Goal: Transaction & Acquisition: Purchase product/service

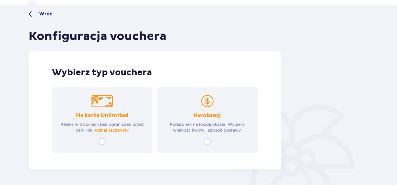
scroll to position [59, 0]
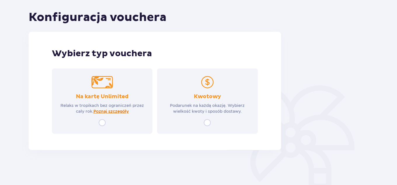
click at [119, 111] on span "Poznaj szczegóły" at bounding box center [110, 112] width 35 height 6
click at [210, 86] on img at bounding box center [208, 82] width 22 height 12
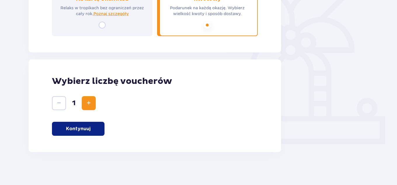
scroll to position [159, 0]
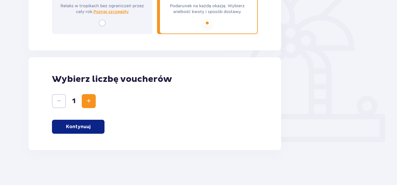
click at [83, 129] on p "Kontynuuj" at bounding box center [78, 127] width 25 height 6
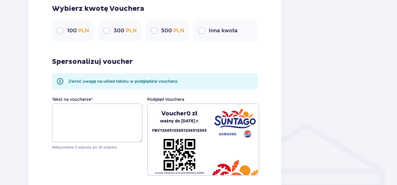
scroll to position [369, 0]
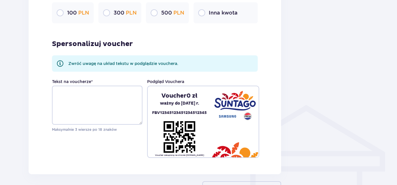
click at [204, 15] on input "radio" at bounding box center [201, 12] width 7 height 7
radio input "true"
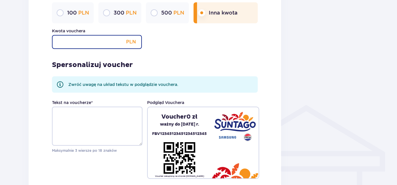
click at [104, 43] on input "Kwota vouchera" at bounding box center [97, 42] width 90 height 14
type input "150"
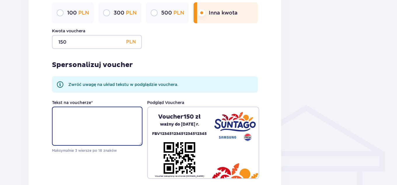
click at [85, 131] on textarea "Tekst na voucherze *" at bounding box center [97, 126] width 91 height 39
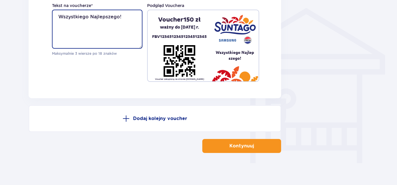
scroll to position [469, 0]
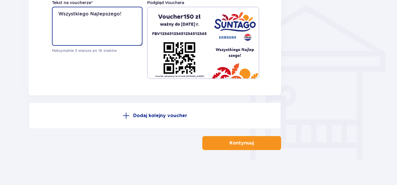
click at [90, 13] on textarea "Wszystkiego Najlepszego!" at bounding box center [97, 26] width 91 height 39
type textarea "Wszystkiego Najlepszego!"
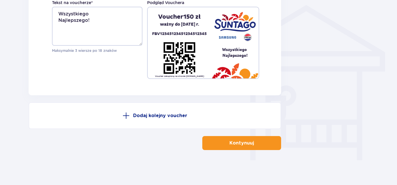
click at [235, 143] on p "Kontynuuj" at bounding box center [242, 143] width 25 height 6
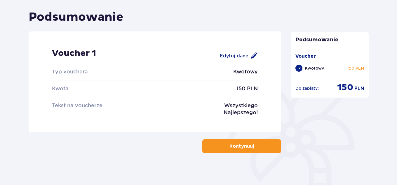
scroll to position [78, 0]
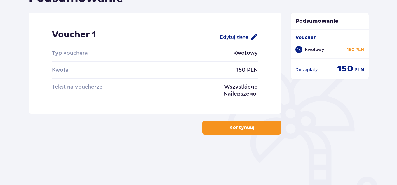
click at [255, 128] on span "button" at bounding box center [255, 127] width 7 height 7
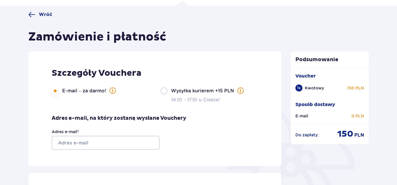
scroll to position [60, 0]
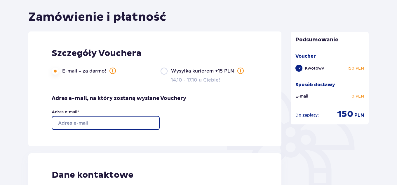
click at [111, 125] on input "Adres e-mail *" at bounding box center [106, 123] width 108 height 14
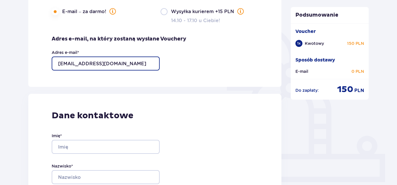
scroll to position [179, 0]
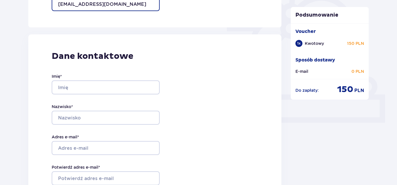
type input "k.rutkowski94@wp.pl"
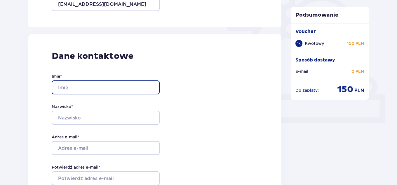
click at [107, 86] on input "Imię *" at bounding box center [106, 88] width 108 height 14
type input "Monika"
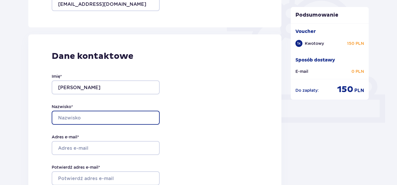
click at [105, 115] on input "Nazwisko *" at bounding box center [106, 118] width 108 height 14
type input "Dobrzeniecka"
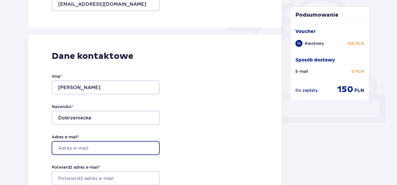
click at [100, 148] on input "Adres e-mail *" at bounding box center [106, 148] width 108 height 14
type input "k.rutkowski94@wp.pl"
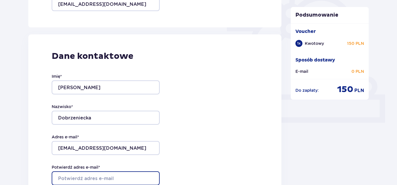
click at [89, 179] on input "Potwierdź adres e-mail *" at bounding box center [106, 179] width 108 height 14
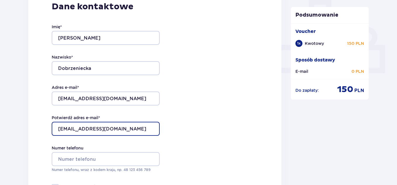
scroll to position [268, 0]
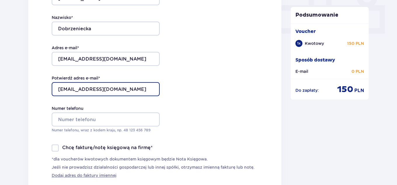
type input "k.rutkowski94@wp.pl"
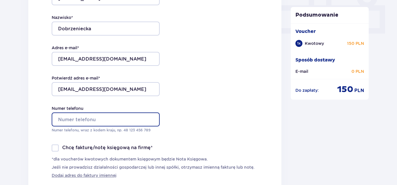
click at [83, 120] on input "Numer telefonu" at bounding box center [106, 120] width 108 height 14
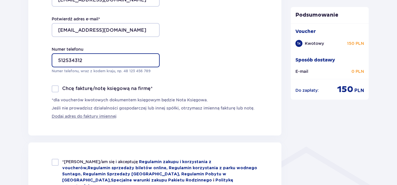
scroll to position [358, 0]
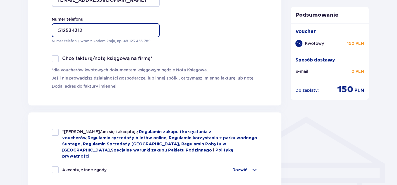
type input "512534312"
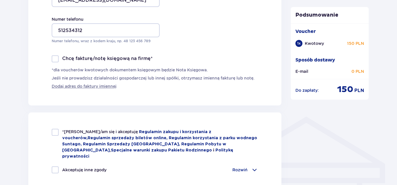
click at [52, 133] on div at bounding box center [55, 132] width 7 height 7
checkbox input "true"
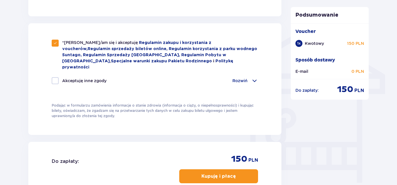
scroll to position [524, 0]
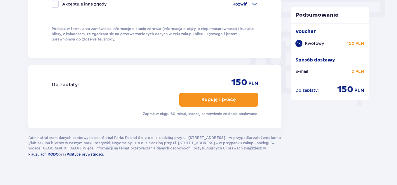
click at [204, 97] on p "Kupuję i płacę" at bounding box center [219, 100] width 34 height 6
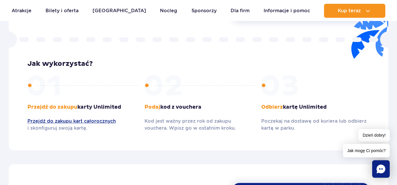
scroll to position [656, 0]
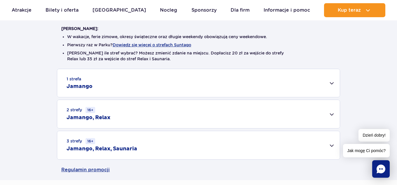
scroll to position [149, 0]
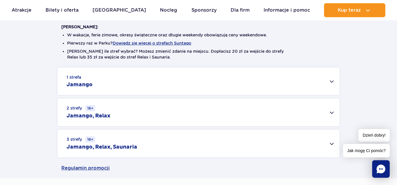
click at [327, 110] on div "2 strefy 16+ Jamango, Relax" at bounding box center [198, 112] width 283 height 28
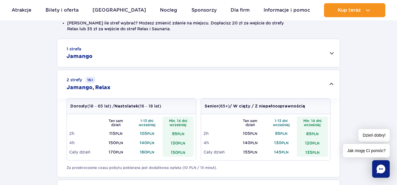
scroll to position [209, 0]
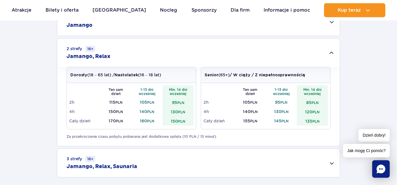
click at [170, 112] on td "130 PLN" at bounding box center [178, 111] width 31 height 9
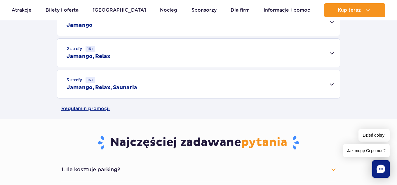
click at [144, 57] on div "2 strefy 16+ Jamango, Relax" at bounding box center [198, 53] width 283 height 28
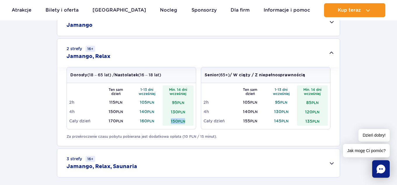
drag, startPoint x: 171, startPoint y: 122, endPoint x: 186, endPoint y: 125, distance: 15.8
click at [186, 125] on td "150 PLN" at bounding box center [178, 121] width 31 height 9
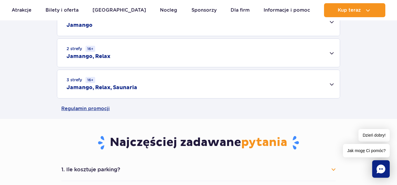
click at [137, 59] on div "2 strefy 16+ Jamango, Relax" at bounding box center [198, 53] width 283 height 28
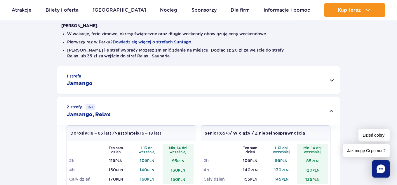
scroll to position [149, 0]
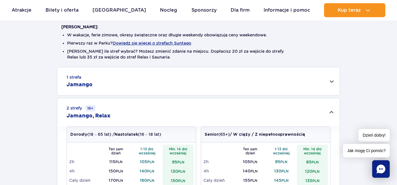
click at [333, 80] on div "1 strefa Jamango" at bounding box center [198, 81] width 283 height 28
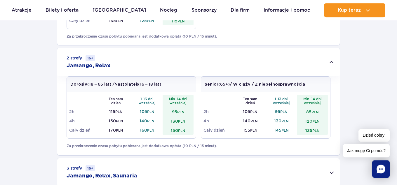
scroll to position [417, 0]
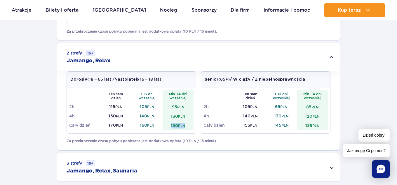
drag, startPoint x: 169, startPoint y: 125, endPoint x: 187, endPoint y: 126, distance: 18.1
click at [187, 126] on td "150 PLN" at bounding box center [178, 125] width 31 height 9
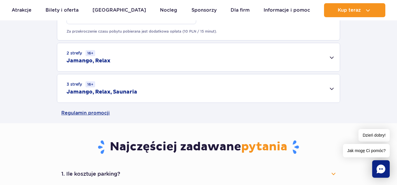
click at [327, 52] on div "2 strefy 16+ Jamango, Relax" at bounding box center [198, 57] width 283 height 28
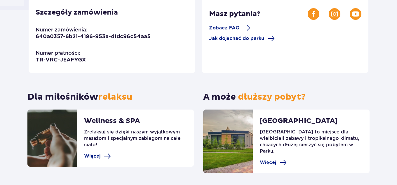
scroll to position [192, 0]
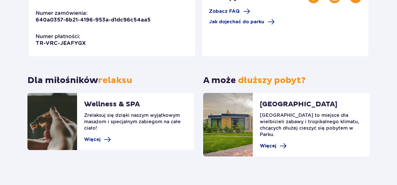
click at [277, 143] on span "Więcej" at bounding box center [273, 146] width 27 height 7
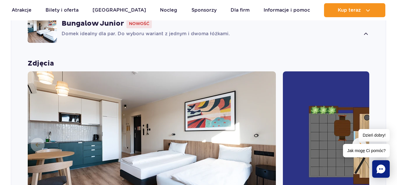
scroll to position [525, 0]
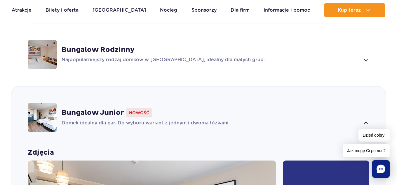
click at [210, 117] on div "Bungalow Junior Nowość" at bounding box center [216, 112] width 308 height 9
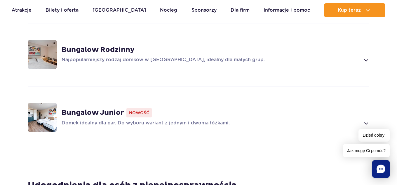
click at [211, 119] on div "Bungalow Junior Nowość Domek idealny dla par. Do wyboru wariant z jednym i dwom…" at bounding box center [216, 117] width 308 height 19
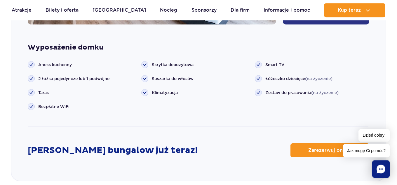
scroll to position [826, 0]
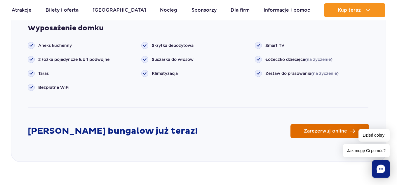
click at [323, 131] on span "Zarezerwuj online" at bounding box center [325, 131] width 43 height 5
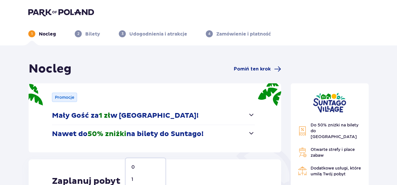
scroll to position [89, 0]
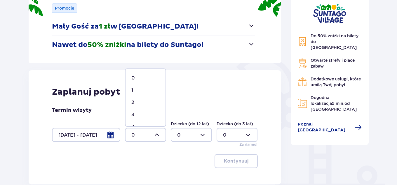
click at [137, 101] on div "2" at bounding box center [145, 103] width 28 height 6
type input "2"
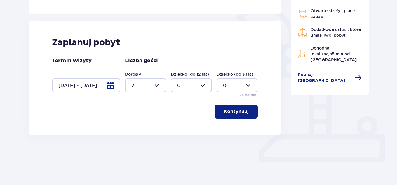
click at [244, 114] on button "Kontynuuj" at bounding box center [236, 112] width 43 height 14
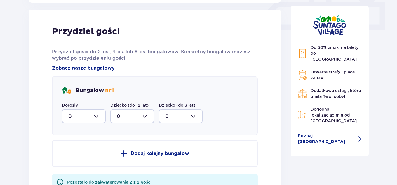
scroll to position [274, 0]
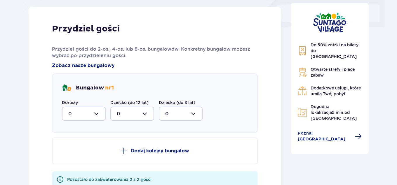
click at [100, 117] on div at bounding box center [84, 114] width 44 height 14
click at [72, 155] on div "2" at bounding box center [83, 156] width 31 height 6
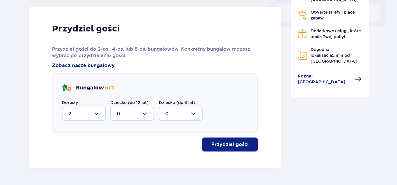
type input "2"
click at [225, 145] on p "Przydziel gości" at bounding box center [229, 145] width 37 height 6
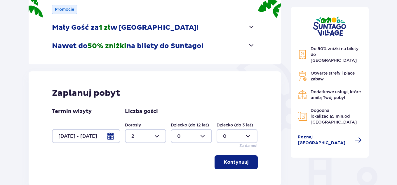
scroll to position [55, 0]
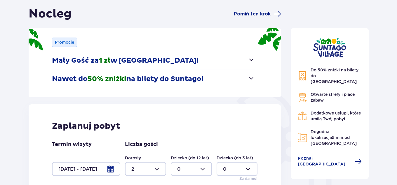
click at [243, 81] on button "Nawet do 50% zniżki na bilety do [GEOGRAPHIC_DATA]!" at bounding box center [153, 79] width 203 height 18
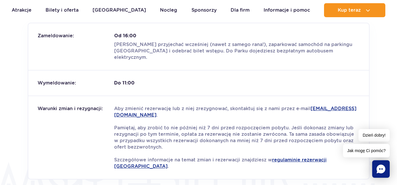
scroll to position [707, 0]
